Goal: Check status

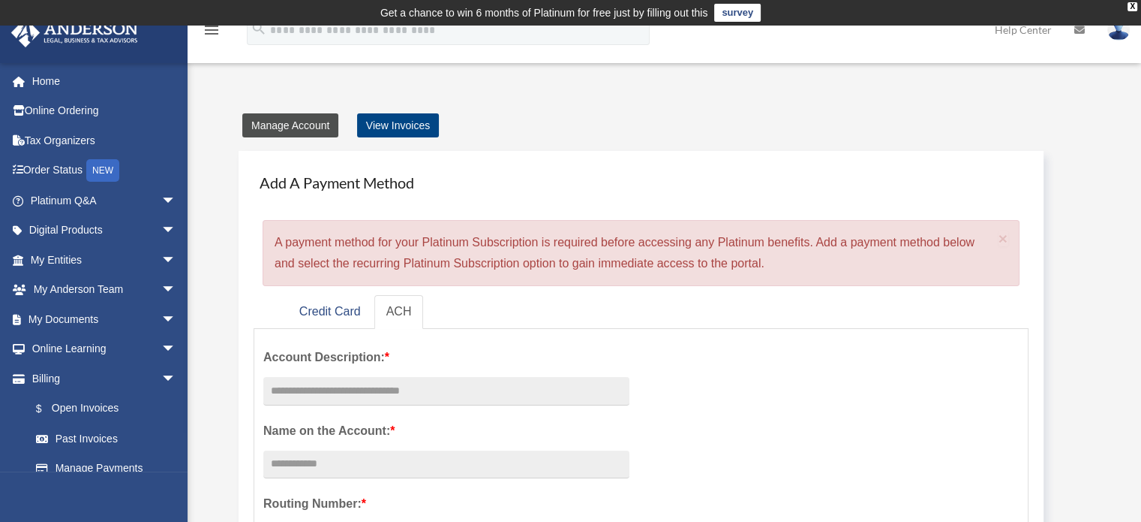
click at [288, 122] on link "Manage Account" at bounding box center [290, 125] width 96 height 24
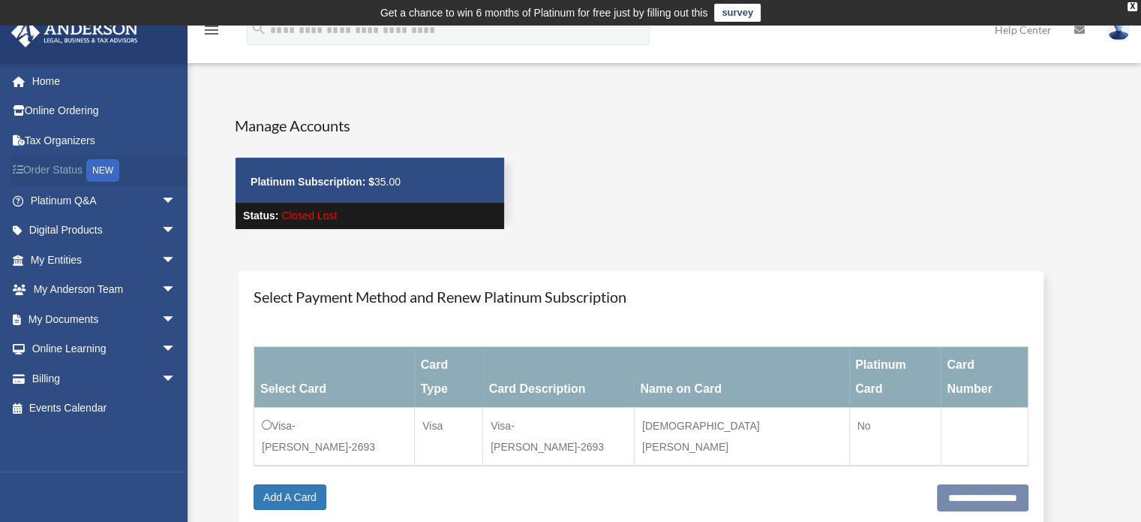
click at [64, 176] on link "Order Status NEW" at bounding box center [105, 170] width 188 height 31
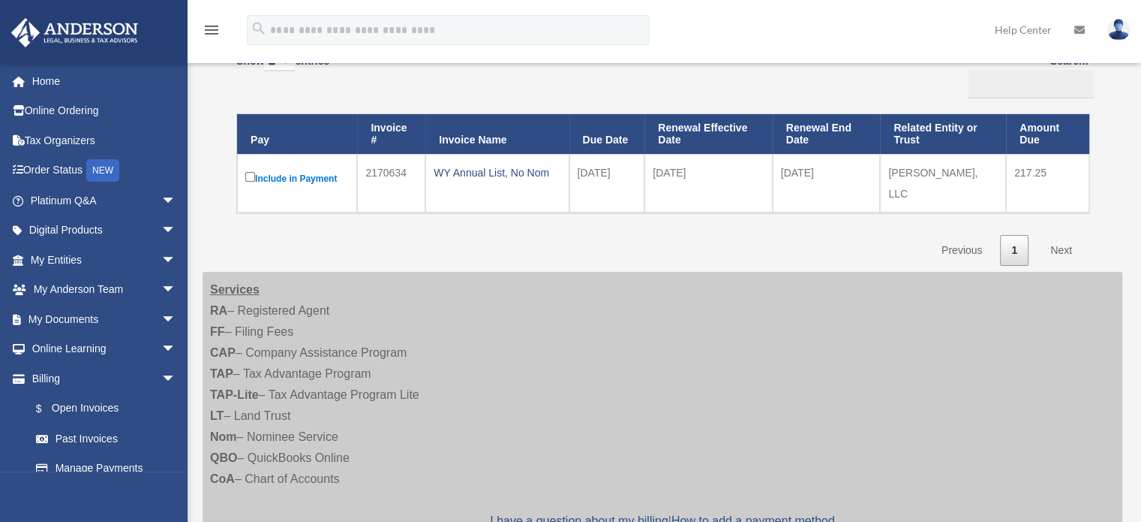
scroll to position [225, 0]
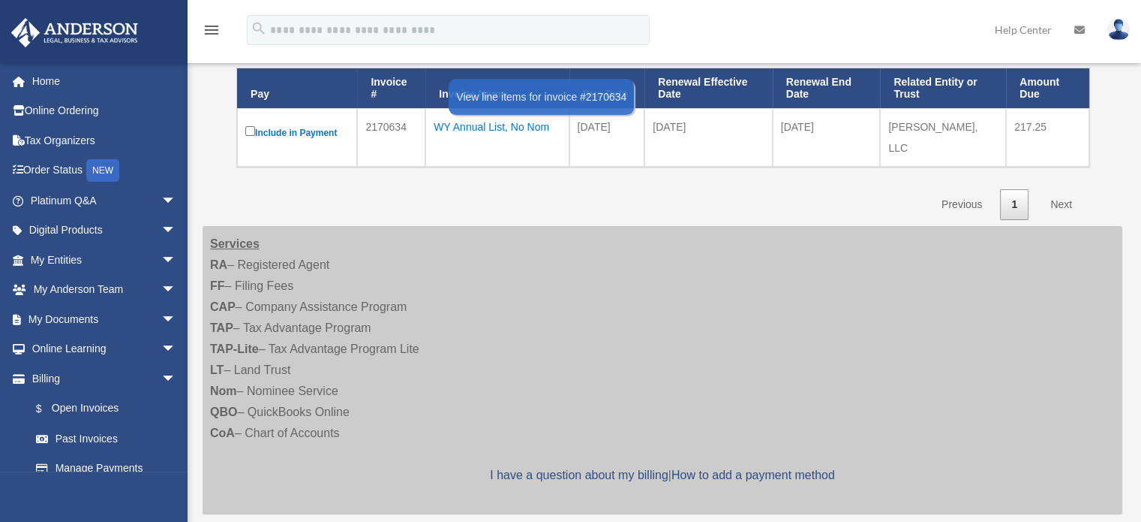
click at [522, 125] on div "WY Annual List, No Nom" at bounding box center [497, 126] width 127 height 21
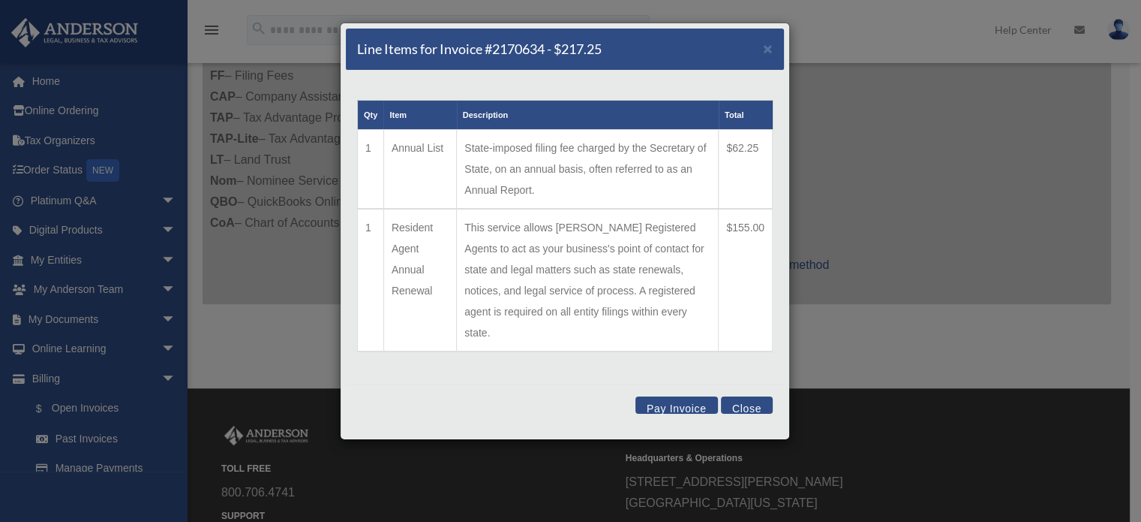
scroll to position [450, 0]
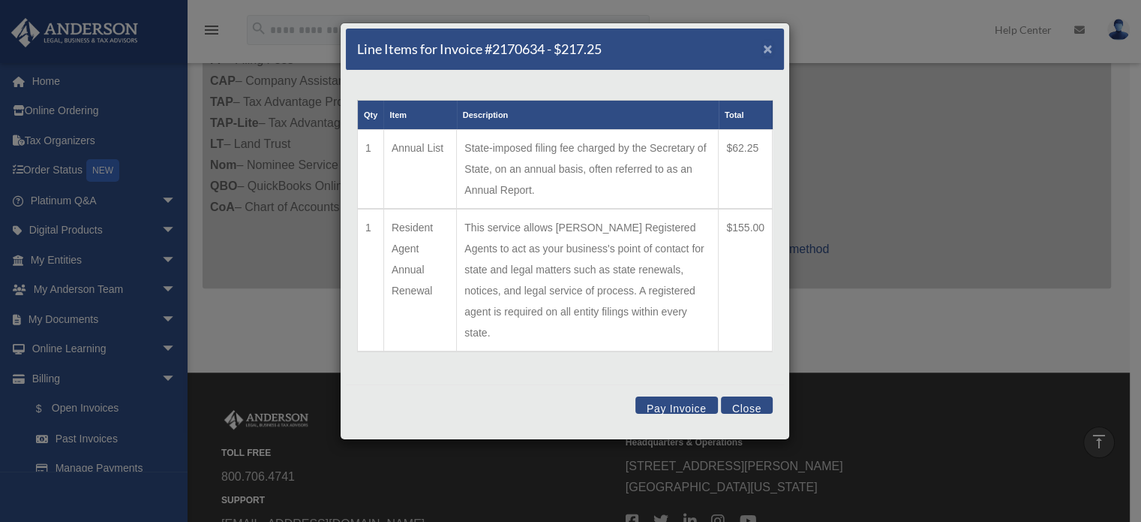
click at [771, 49] on span "×" at bounding box center [768, 48] width 10 height 17
